Goal: Task Accomplishment & Management: Use online tool/utility

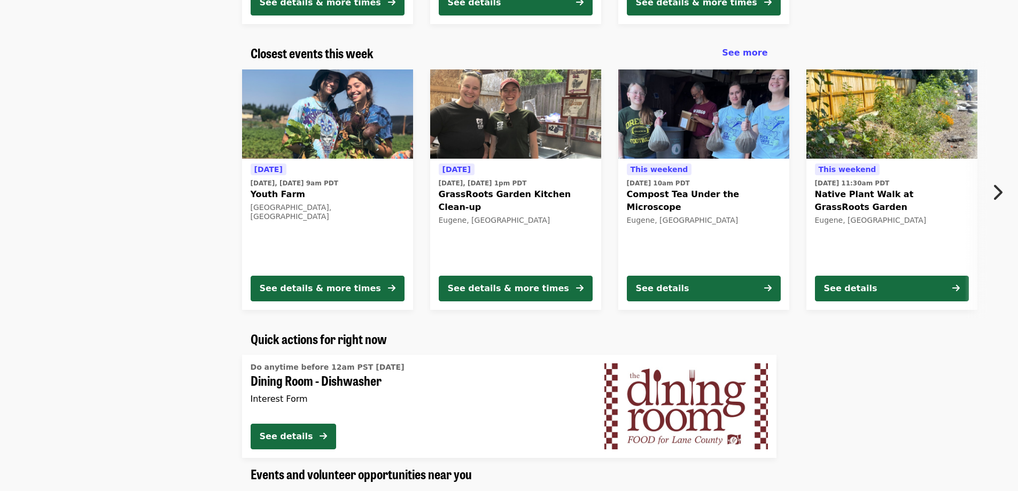
scroll to position [321, 0]
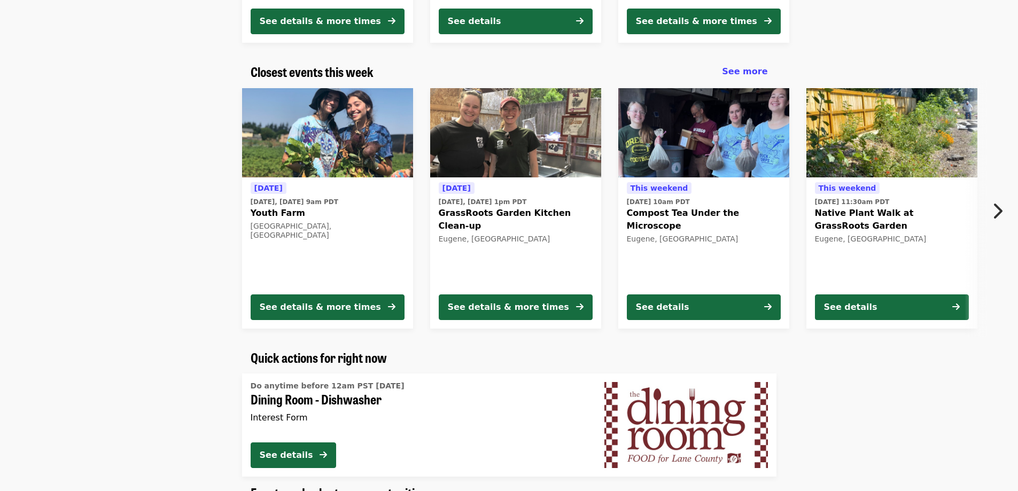
click at [992, 209] on icon "chevron-right icon" at bounding box center [997, 211] width 11 height 20
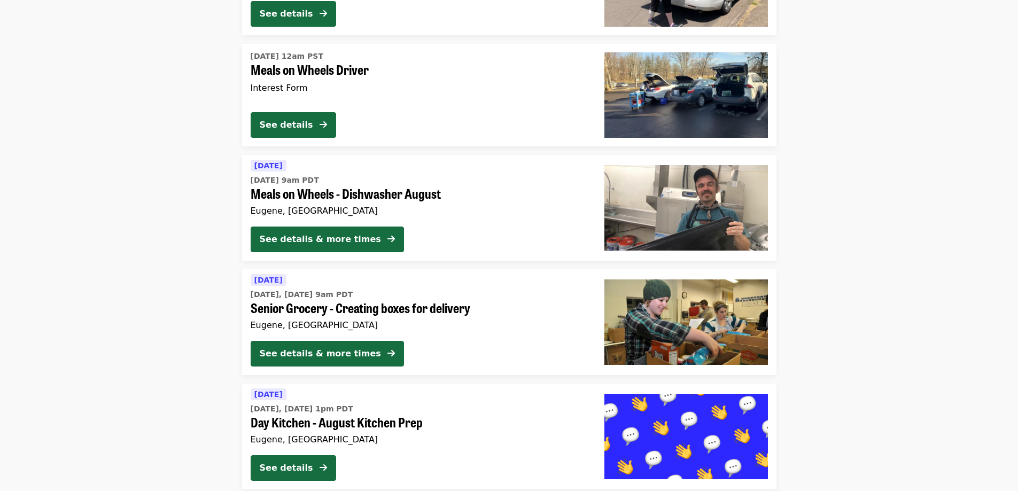
scroll to position [1977, 0]
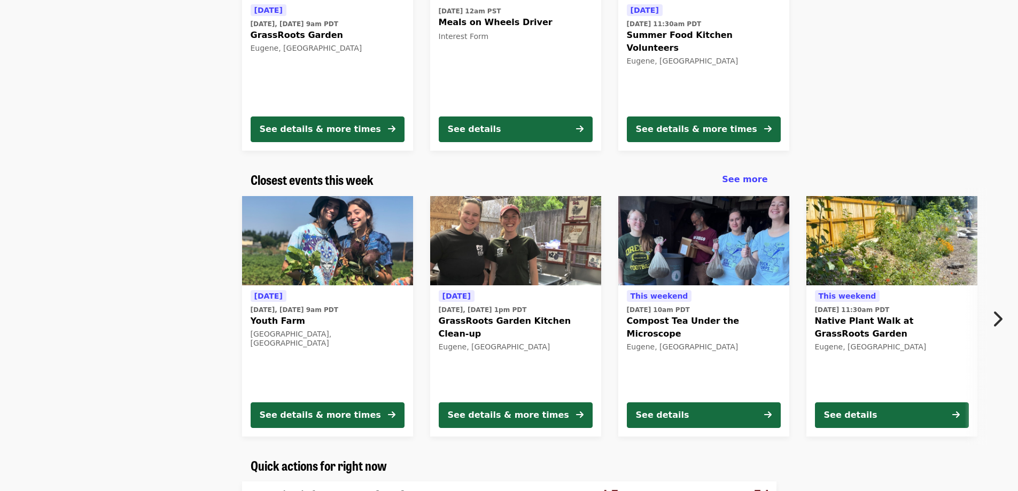
scroll to position [214, 0]
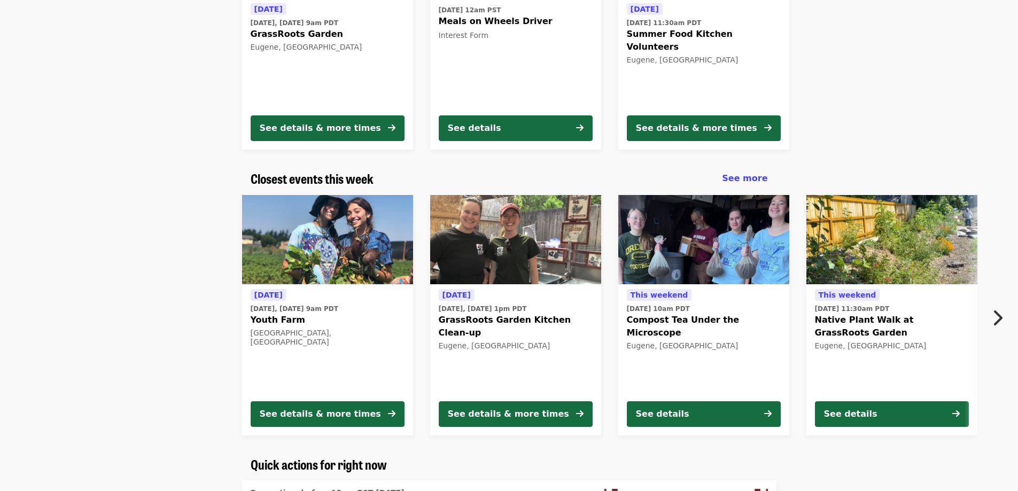
click at [998, 320] on icon "chevron-right icon" at bounding box center [997, 318] width 11 height 20
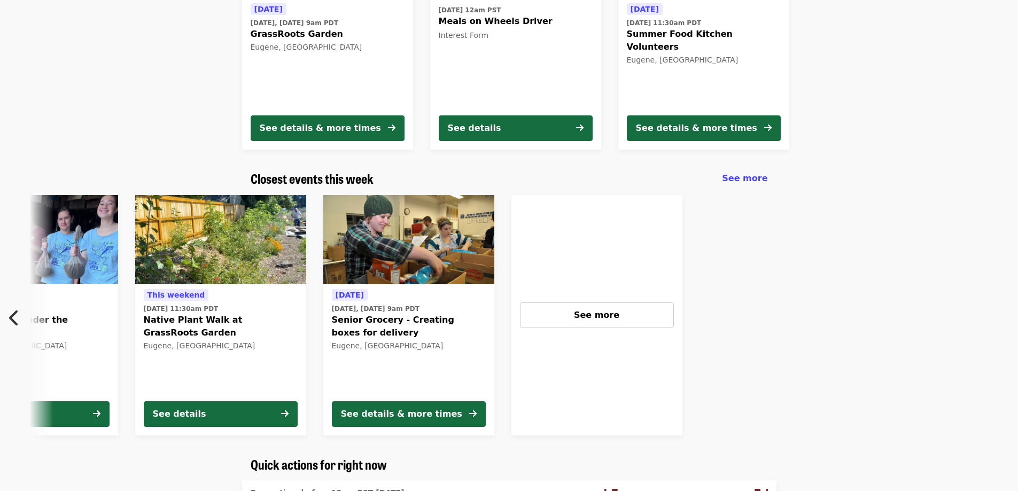
scroll to position [0, 688]
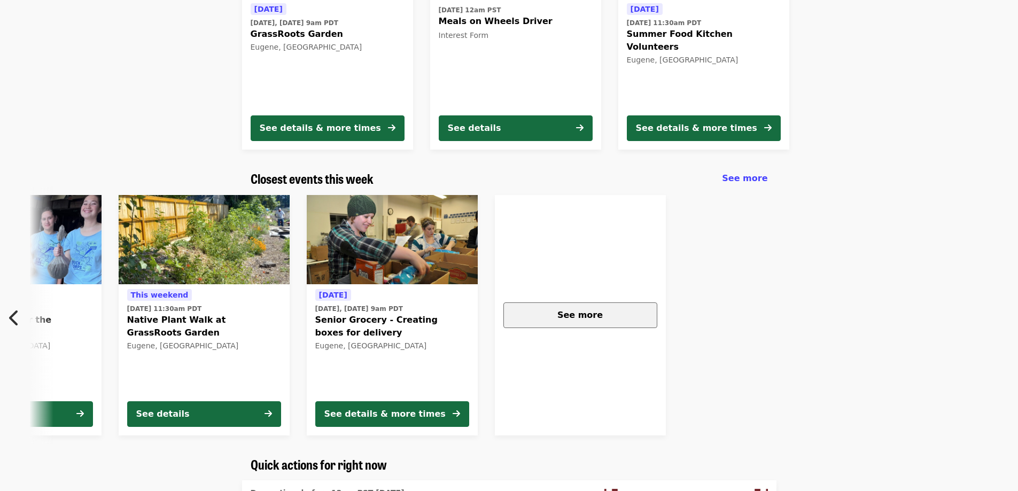
click at [542, 309] on div "See more" at bounding box center [581, 315] width 136 height 13
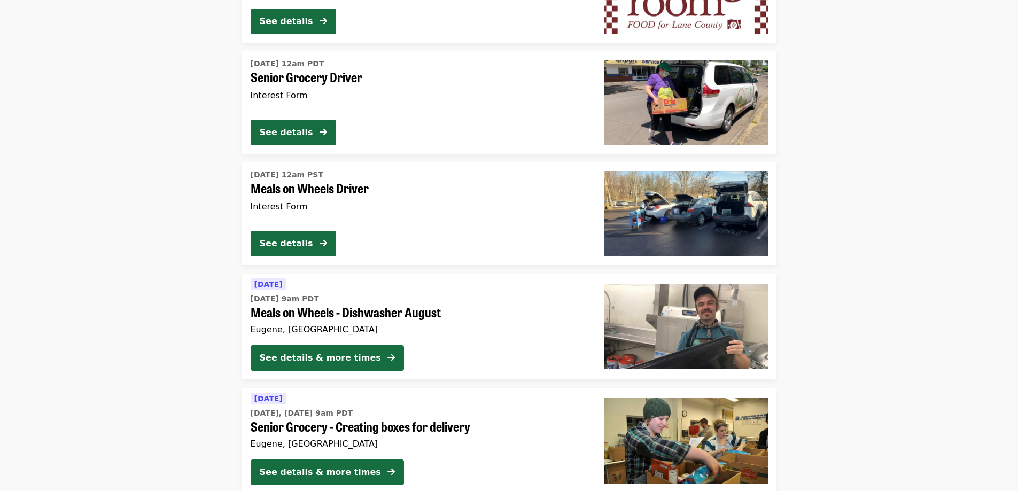
scroll to position [1871, 0]
